Goal: Register for event/course

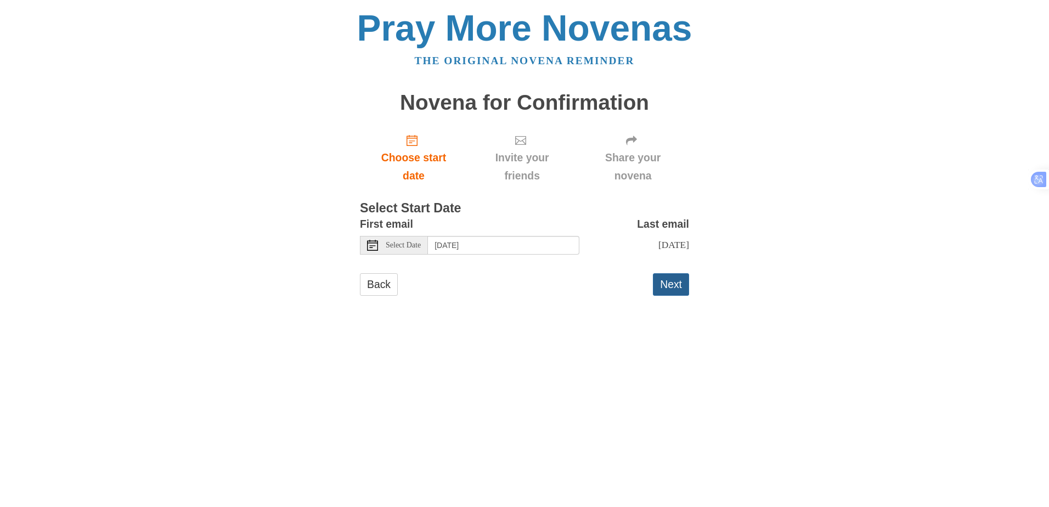
click at [670, 293] on button "Next" at bounding box center [671, 284] width 36 height 23
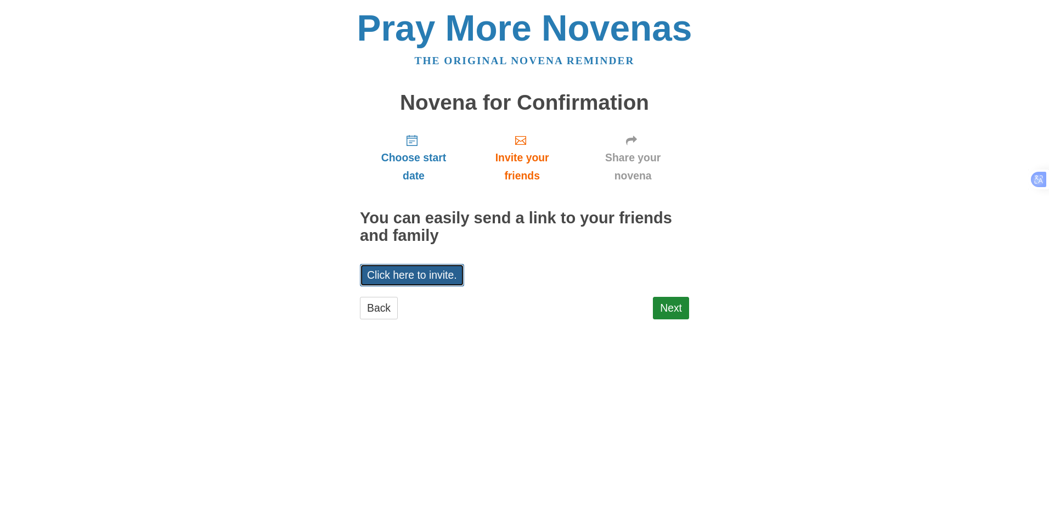
click at [422, 280] on link "Click here to invite." at bounding box center [412, 275] width 104 height 23
click at [420, 269] on link "Click here to invite." at bounding box center [412, 275] width 104 height 23
click at [666, 303] on link "Next" at bounding box center [671, 308] width 36 height 23
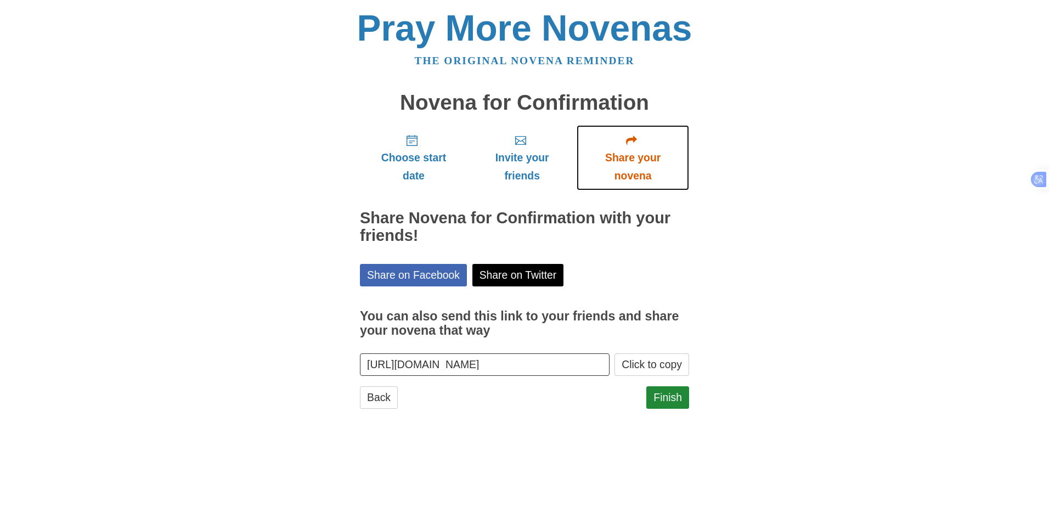
click at [630, 165] on span "Share your novena" at bounding box center [633, 167] width 91 height 36
click at [675, 397] on link "Finish" at bounding box center [668, 397] width 43 height 23
